Goal: Information Seeking & Learning: Learn about a topic

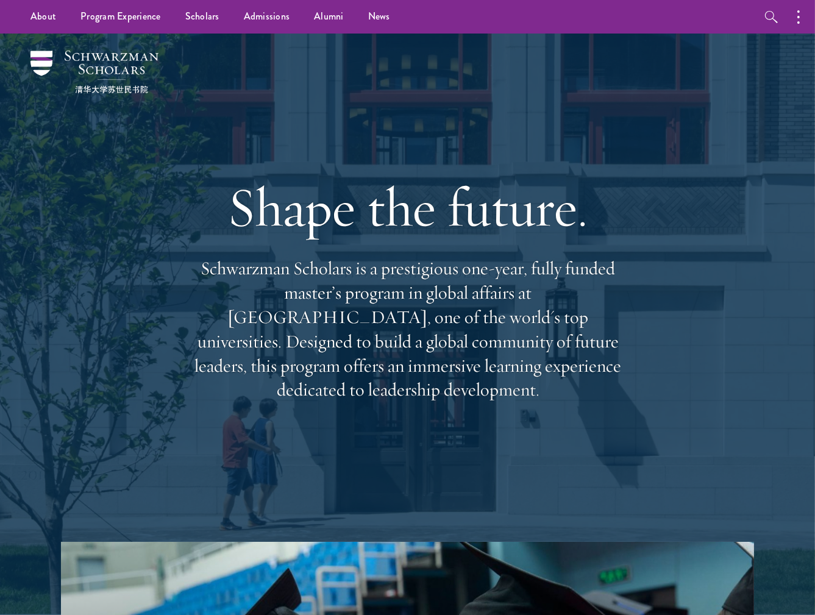
click at [701, 90] on div "Shape the future. Schwarzman Scholars is a prestigious one-year, fully funded m…" at bounding box center [407, 288] width 693 height 509
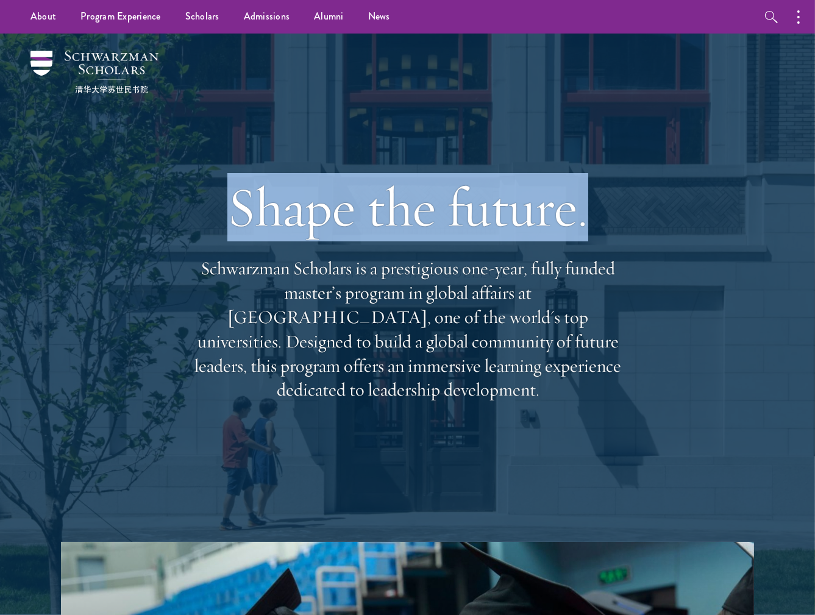
drag, startPoint x: 240, startPoint y: 212, endPoint x: 598, endPoint y: 227, distance: 358.3
click at [598, 227] on h1 "Shape the future." at bounding box center [407, 207] width 439 height 68
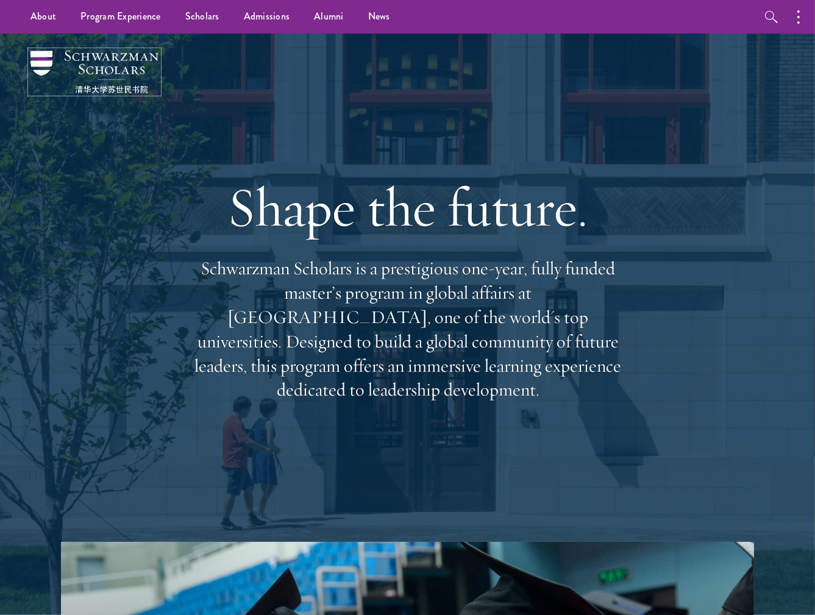
click at [46, 54] on img at bounding box center [94, 72] width 128 height 43
click at [777, 13] on icon "button" at bounding box center [772, 17] width 15 height 15
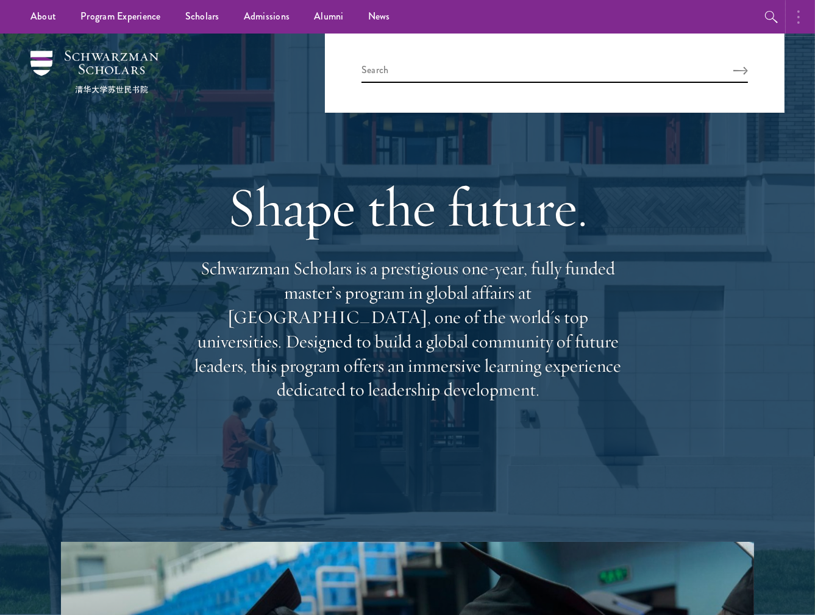
click at [801, 13] on button "button" at bounding box center [802, 17] width 27 height 34
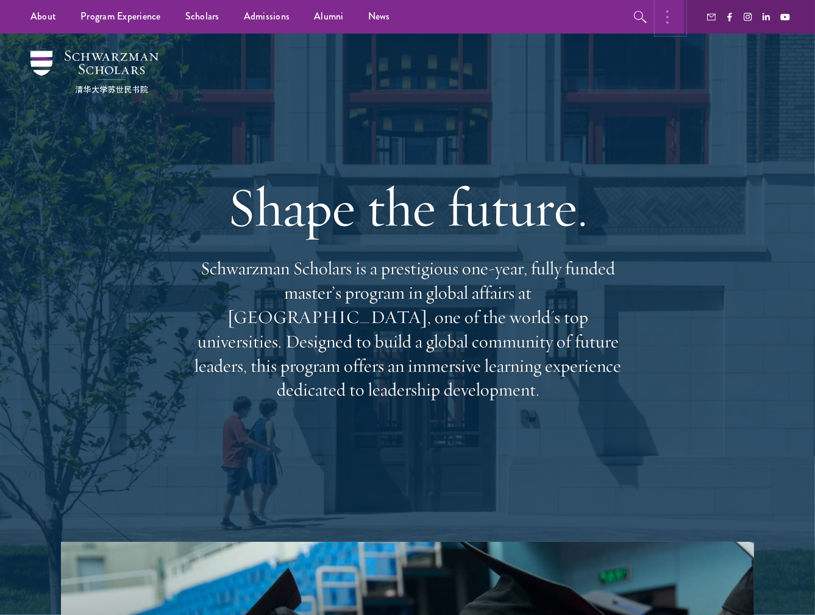
click at [668, 18] on icon "button" at bounding box center [668, 17] width 2 height 15
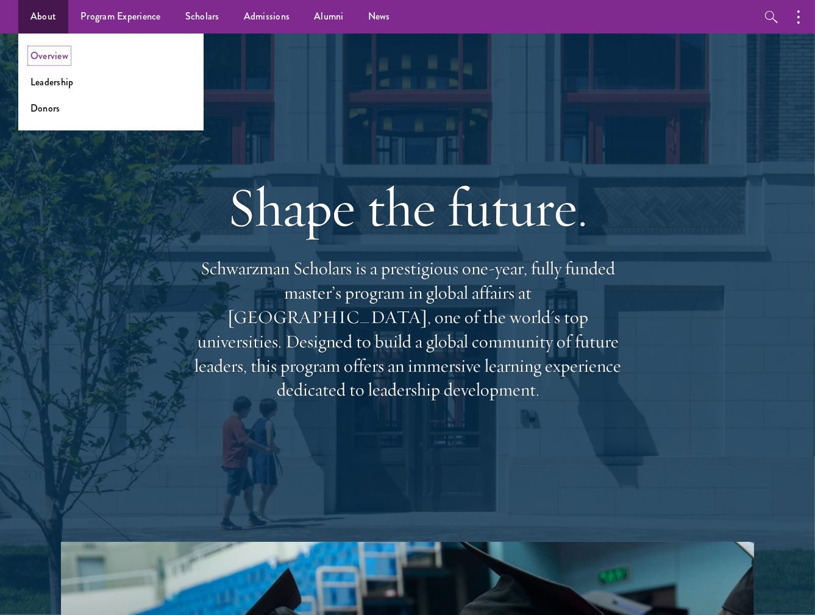
click at [54, 56] on link "Overview" at bounding box center [49, 56] width 38 height 14
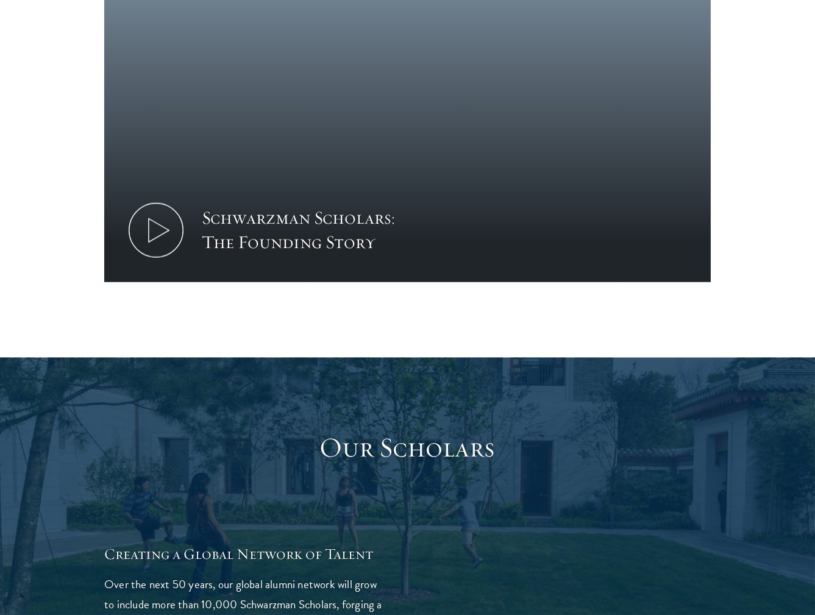
scroll to position [1952, 0]
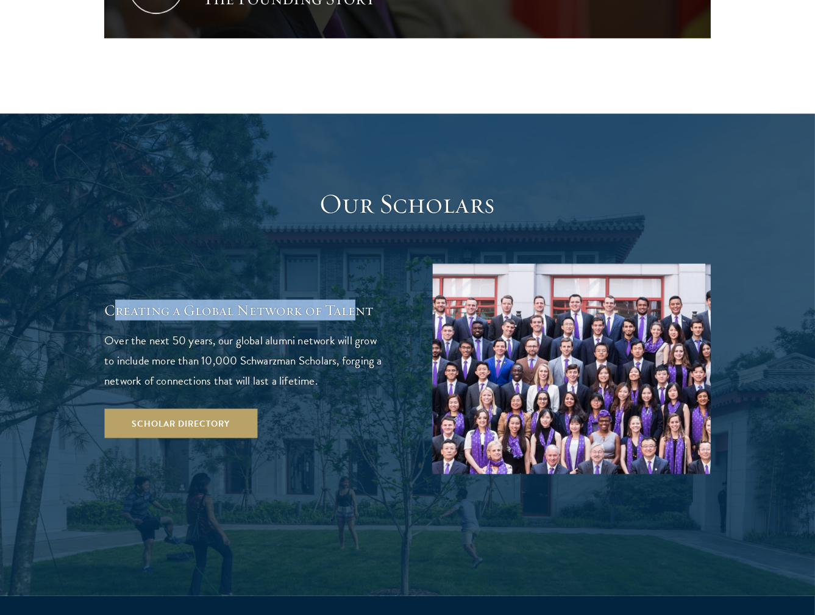
drag, startPoint x: 115, startPoint y: 236, endPoint x: 354, endPoint y: 225, distance: 239.3
click at [354, 264] on div "Creating a Global Network of Talent Over the next 50 years, our global alumni n…" at bounding box center [407, 369] width 607 height 210
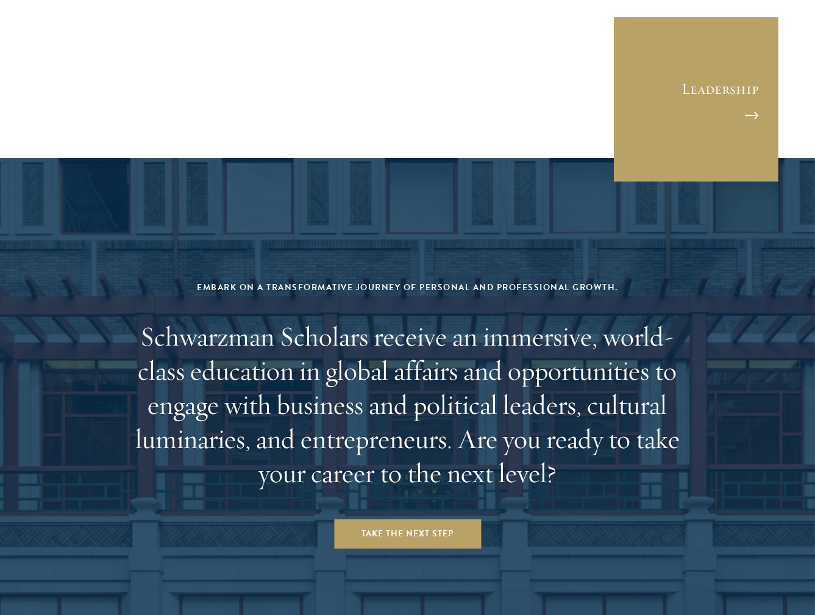
scroll to position [4696, 0]
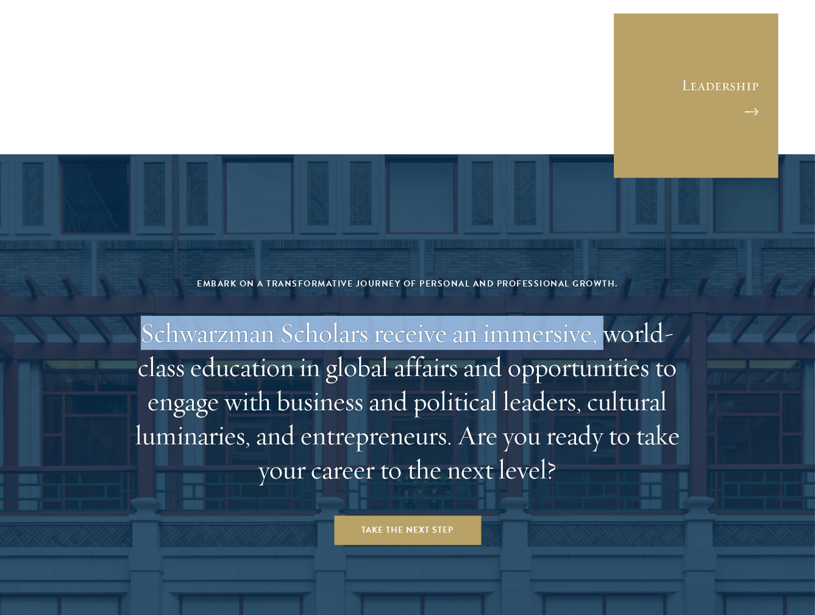
drag, startPoint x: 185, startPoint y: 204, endPoint x: 611, endPoint y: 209, distance: 425.7
click at [611, 316] on h2 "Schwarzman Scholars receive an immersive, world-class education in global affai…" at bounding box center [407, 401] width 567 height 171
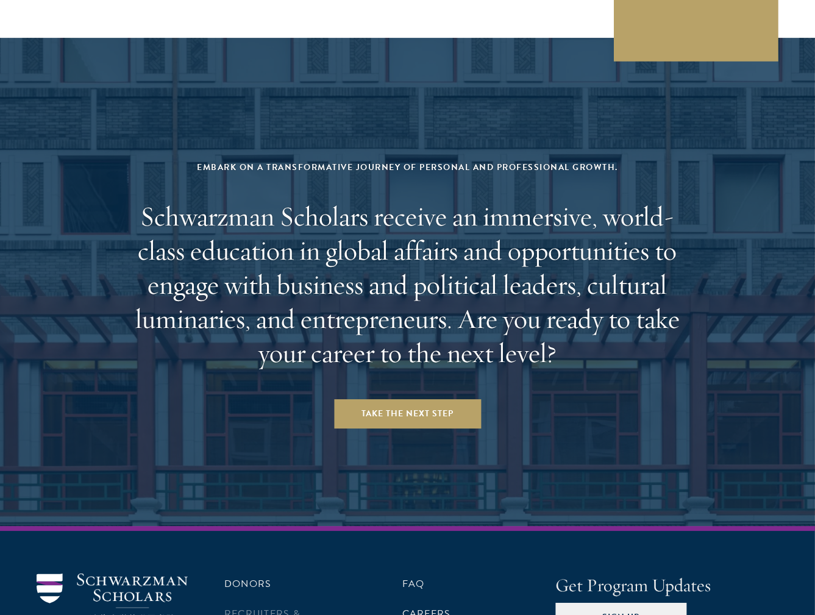
scroll to position [4838, 0]
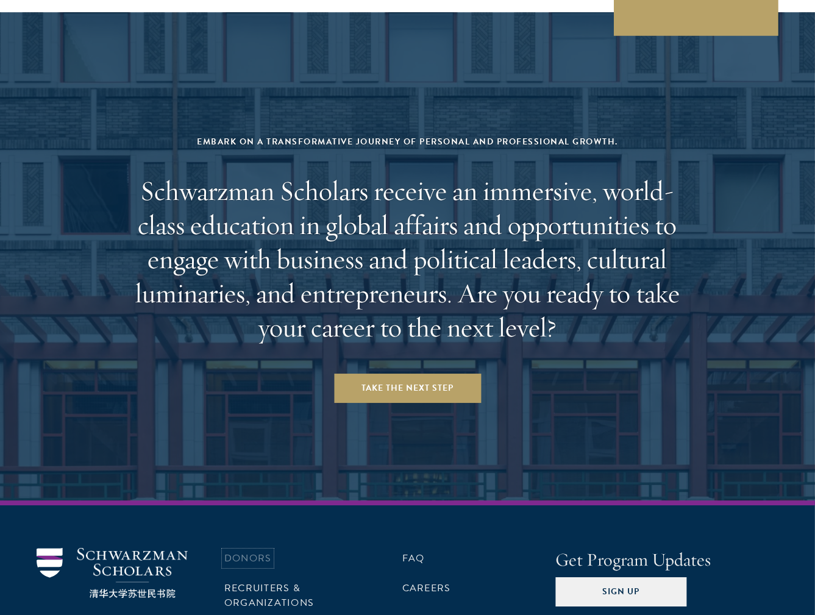
click at [248, 551] on link "Donors" at bounding box center [247, 558] width 47 height 15
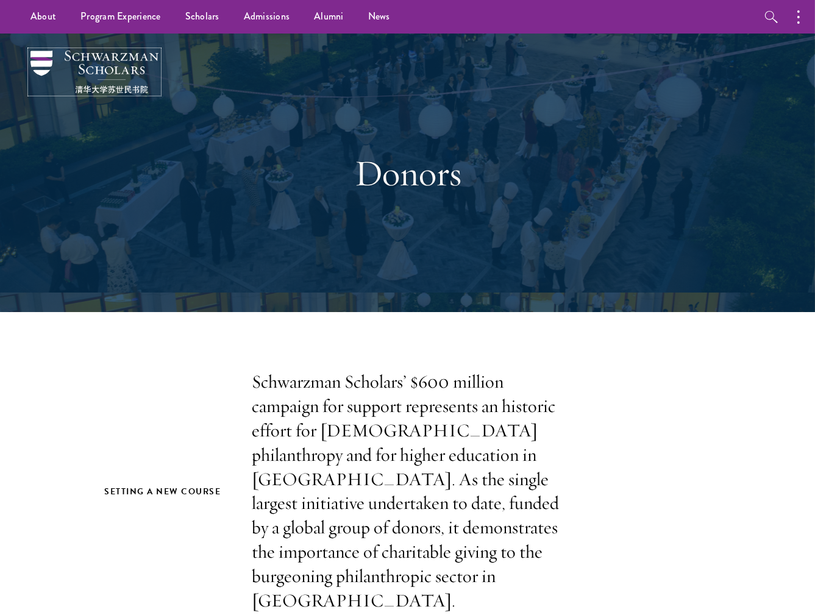
click at [98, 60] on img at bounding box center [94, 72] width 128 height 43
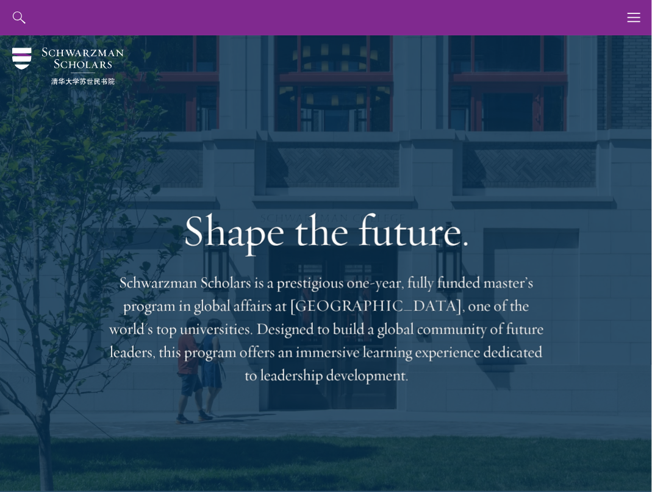
drag, startPoint x: 450, startPoint y: 12, endPoint x: 410, endPoint y: 19, distance: 40.2
click at [0, 0] on ul "About Overview Leadership Donors Program Experience Overview Curriculum Student…" at bounding box center [0, 0] width 0 height 0
drag, startPoint x: 120, startPoint y: 281, endPoint x: 196, endPoint y: 287, distance: 76.4
click at [196, 287] on p "Schwarzman Scholars is a prestigious one-year, fully funded master’s program in…" at bounding box center [326, 329] width 439 height 116
copy p "Schwarzman"
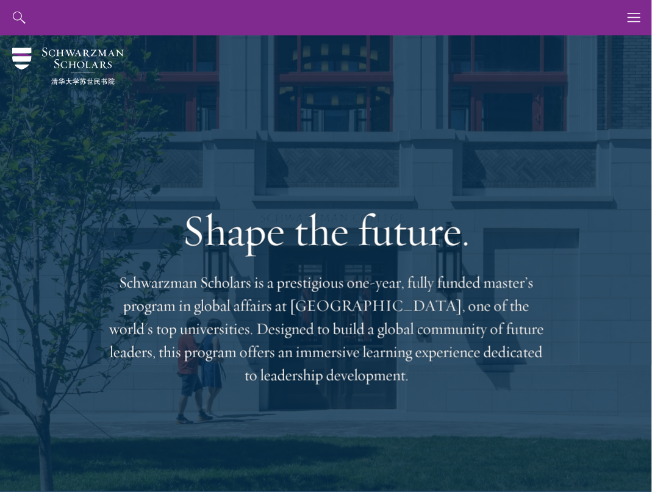
drag, startPoint x: 321, startPoint y: 179, endPoint x: 368, endPoint y: 16, distance: 169.5
click at [321, 179] on div "Shape the future. Schwarzman Scholars is a prestigious one-year, fully funded m…" at bounding box center [326, 296] width 439 height 329
